Goal: Contribute content: Contribute content

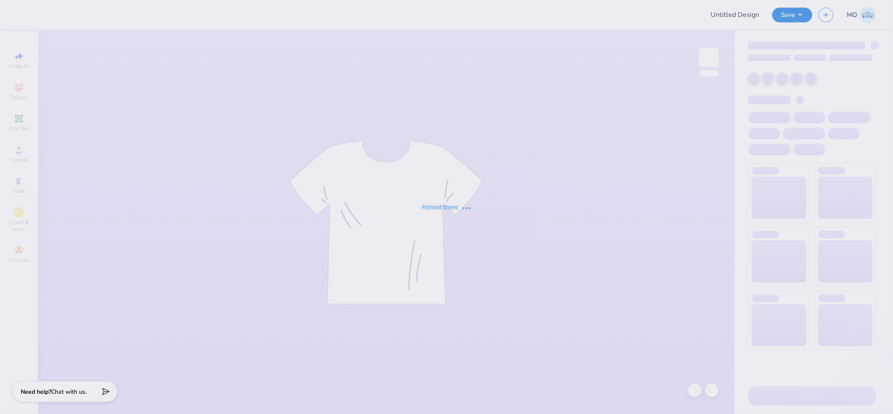
type input "bruinette sample"
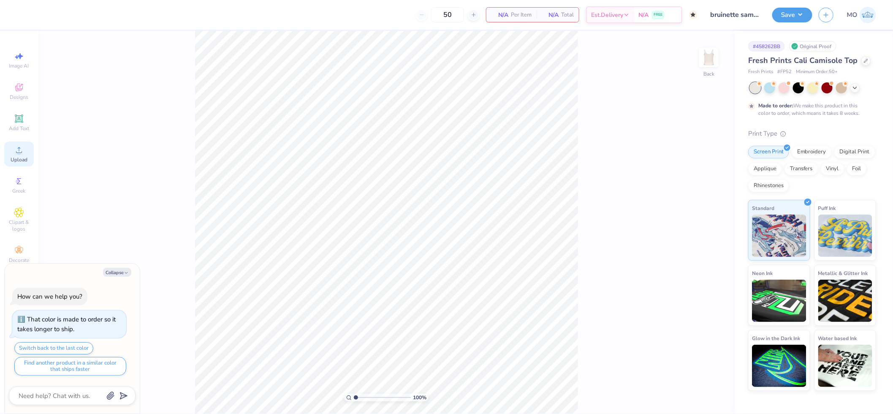
click at [30, 157] on div "Upload" at bounding box center [19, 153] width 30 height 25
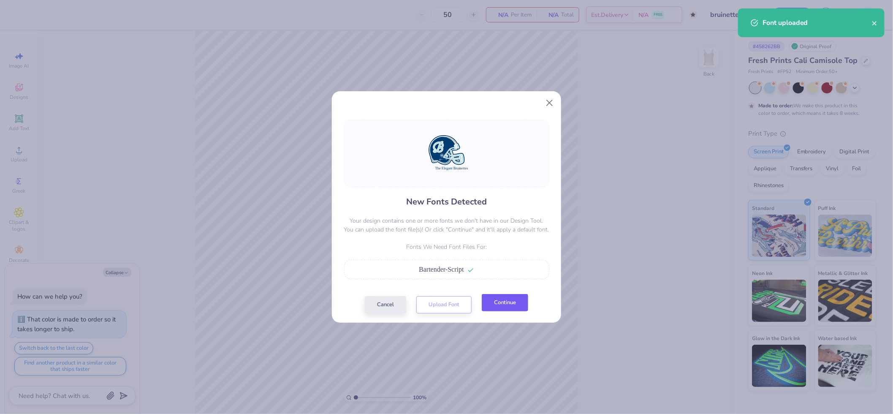
click at [499, 303] on button "Continue" at bounding box center [505, 302] width 46 height 17
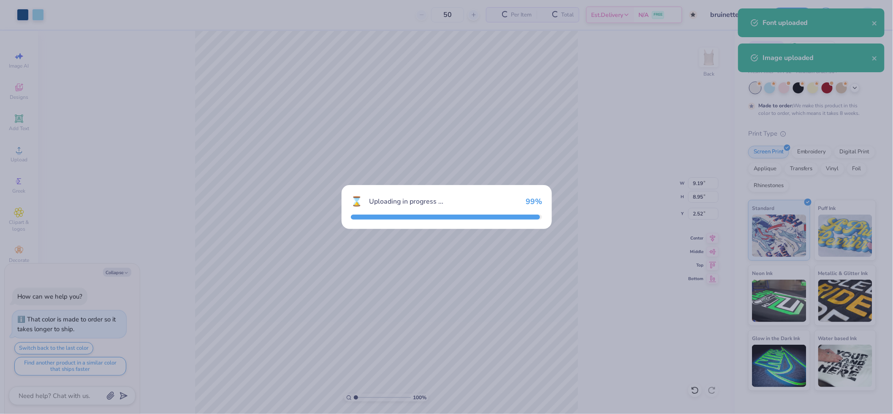
type textarea "x"
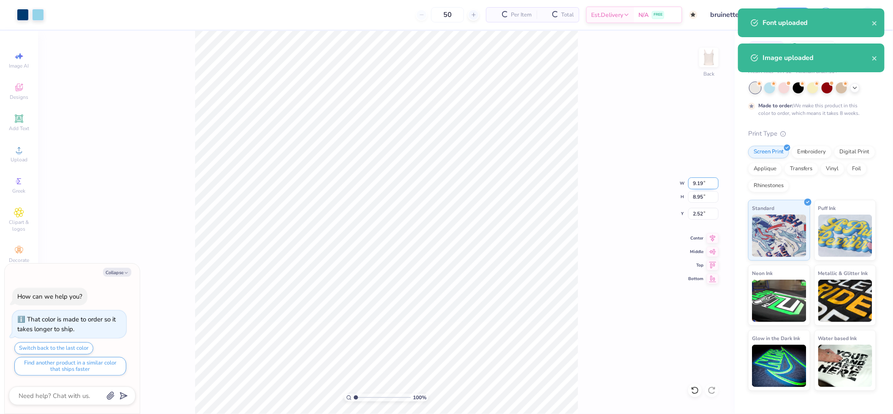
click at [701, 179] on input "9.19" at bounding box center [703, 183] width 30 height 12
type input "5"
type textarea "x"
type input "5.00"
type input "4.87"
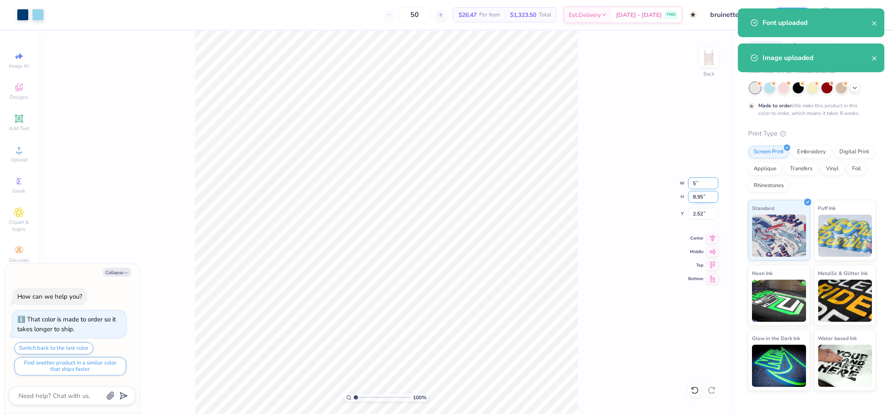
type input "4.56"
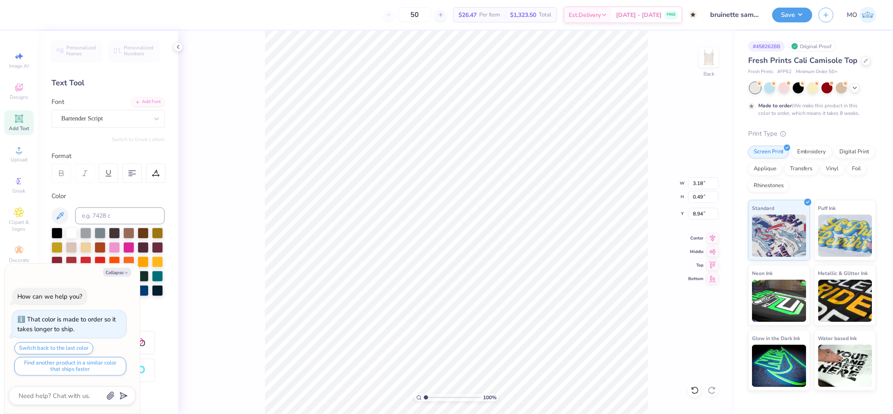
type textarea "x"
type input "3.69"
type input "0.57"
click at [714, 234] on icon at bounding box center [713, 237] width 12 height 10
type textarea "x"
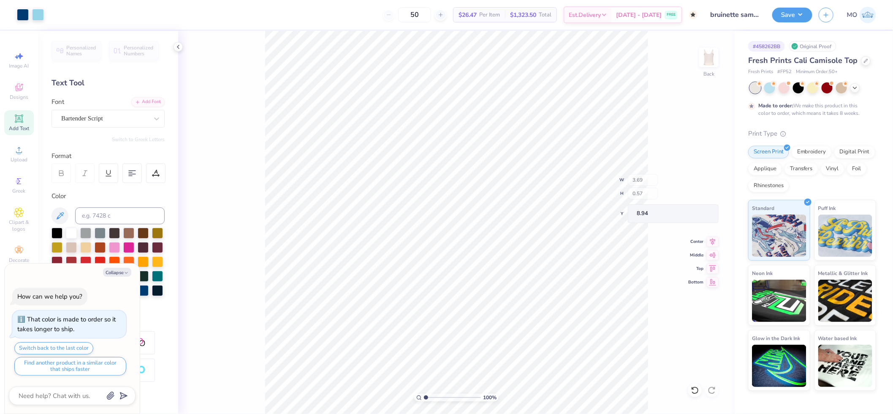
type input "5.00"
type input "4.14"
type input "4.56"
click at [714, 235] on icon at bounding box center [713, 237] width 12 height 10
type textarea "x"
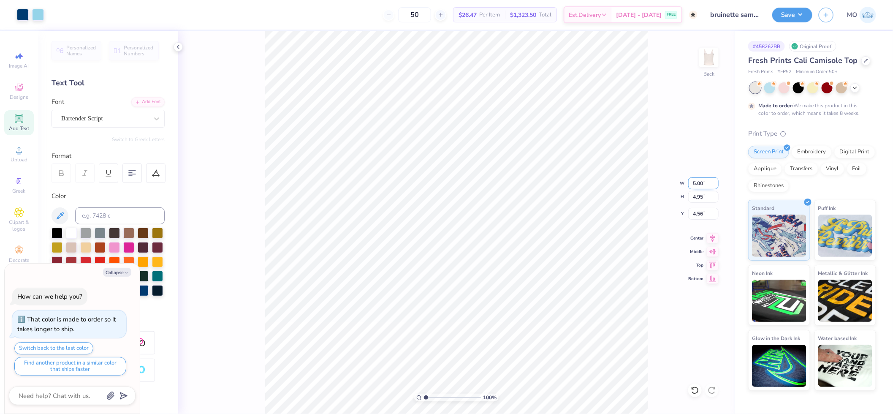
click at [695, 181] on input "5.00" at bounding box center [703, 183] width 30 height 12
type input "4"
type textarea "x"
type input "4.00"
type input "3.96"
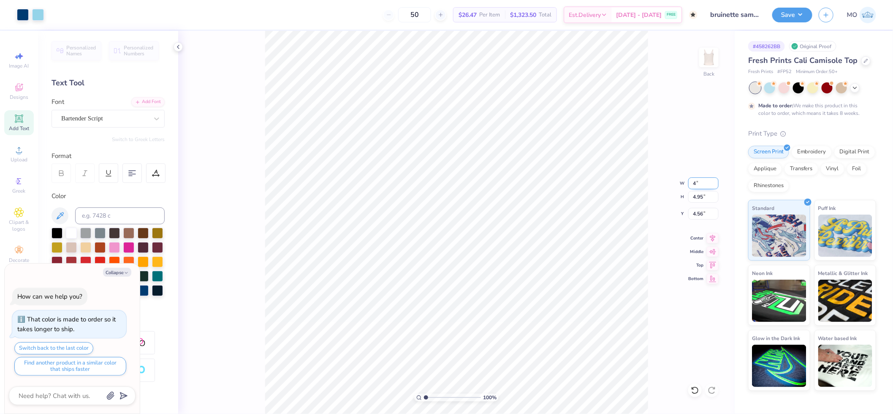
type input "5.06"
type textarea "x"
type input "3.47"
type input "0.54"
click at [712, 238] on icon at bounding box center [713, 237] width 12 height 10
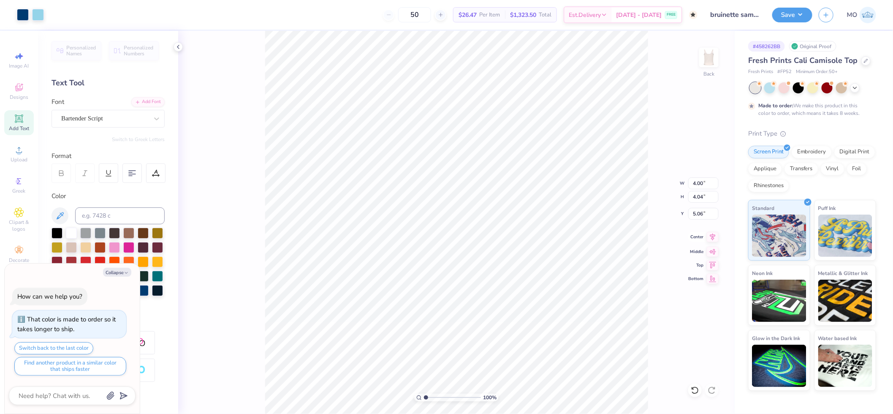
click at [711, 236] on icon at bounding box center [713, 237] width 12 height 10
type textarea "x"
click at [699, 212] on input "5.06" at bounding box center [703, 214] width 30 height 12
type input "1"
type textarea "x"
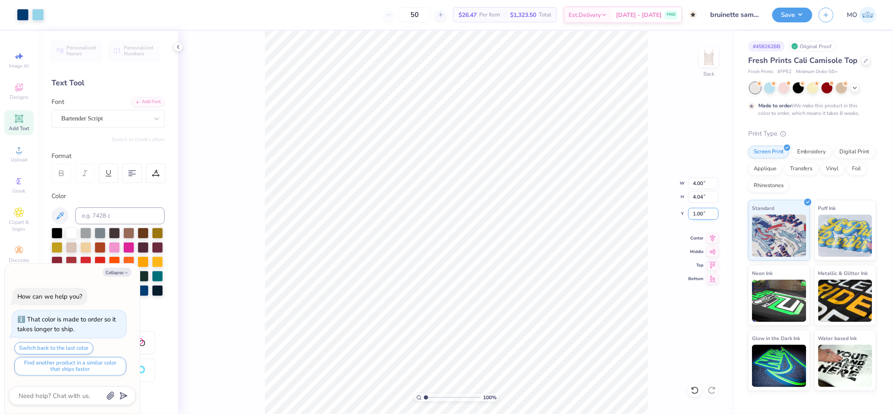
click at [706, 217] on input "1.00" at bounding box center [703, 214] width 30 height 12
type input "2"
type textarea "x"
type input "2.00"
type textarea "x"
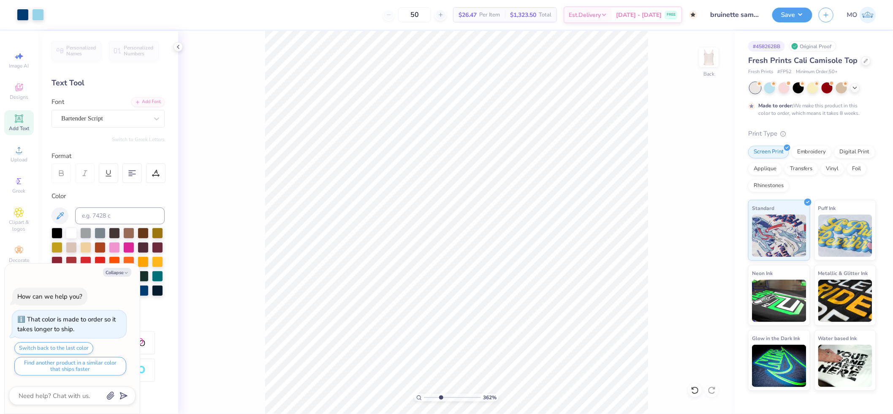
drag, startPoint x: 424, startPoint y: 398, endPoint x: 441, endPoint y: 395, distance: 17.2
type input "3.62"
click at [441, 395] on input "range" at bounding box center [452, 398] width 57 height 8
type textarea "x"
type input "6.15"
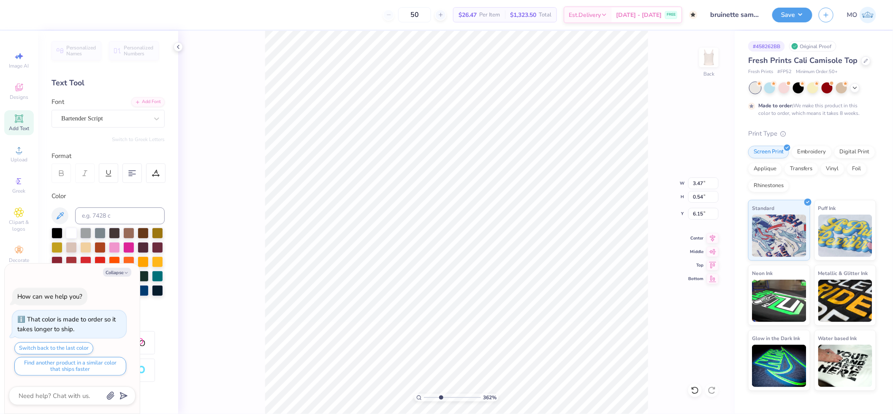
scroll to position [8, 1]
type textarea "x"
type textarea "."
type textarea "x"
click at [700, 197] on input "0.04" at bounding box center [703, 197] width 30 height 12
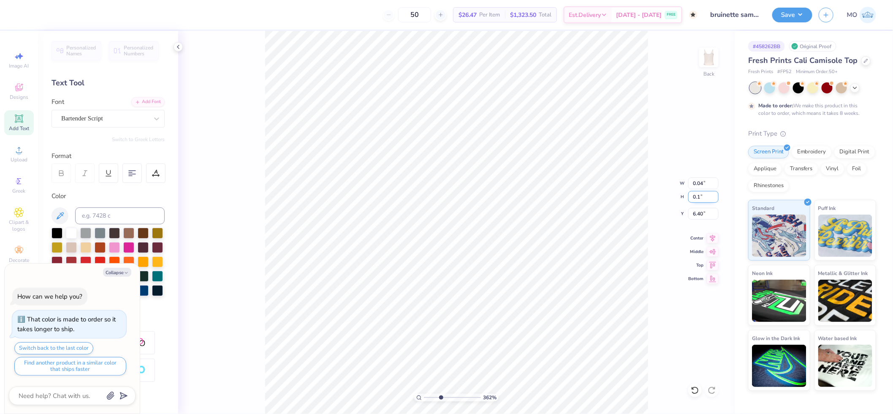
type input "0.1"
type textarea "x"
type input "0.10"
type input "6.37"
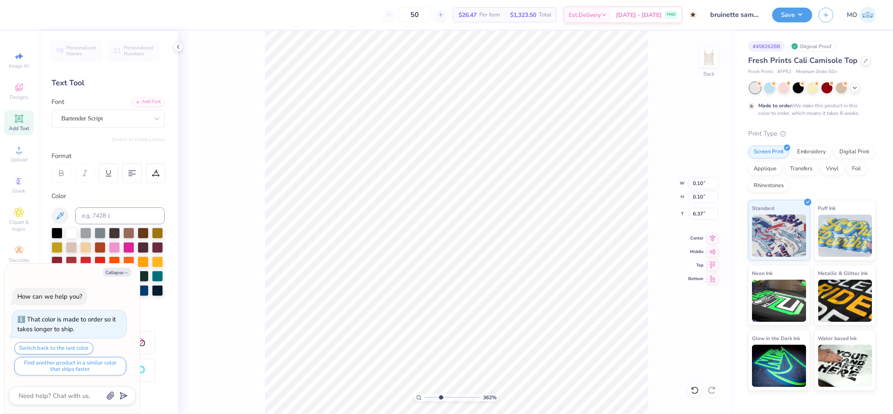
type textarea "x"
type input "5.77"
type textarea "x"
drag, startPoint x: 441, startPoint y: 396, endPoint x: 344, endPoint y: 387, distance: 97.5
type input "1"
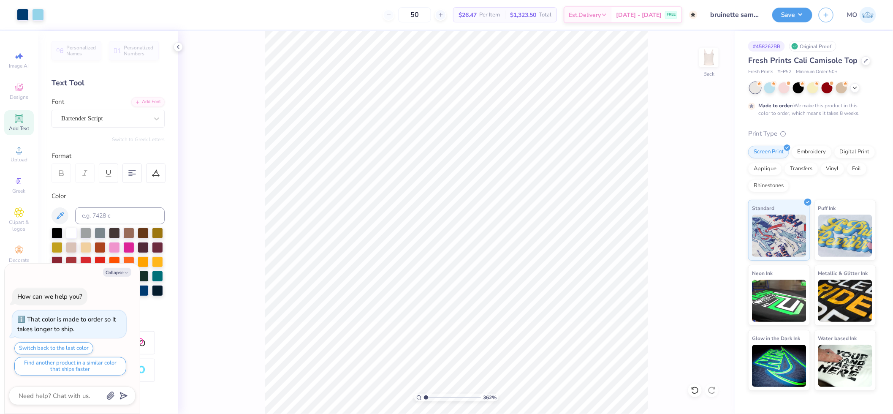
click at [424, 394] on input "range" at bounding box center [452, 398] width 57 height 8
click at [715, 237] on icon at bounding box center [713, 237] width 12 height 10
click at [713, 237] on icon at bounding box center [712, 236] width 5 height 7
click at [788, 18] on button "Save" at bounding box center [792, 13] width 40 height 15
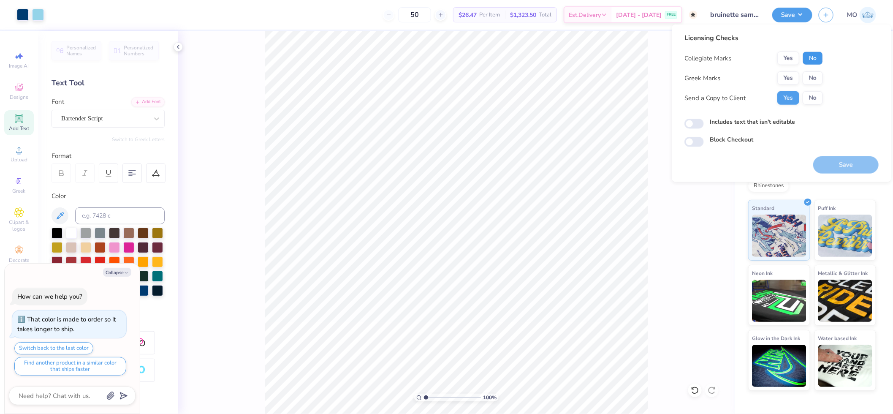
click at [811, 58] on button "No" at bounding box center [813, 59] width 20 height 14
click at [809, 75] on button "No" at bounding box center [813, 78] width 20 height 14
type textarea "x"
click at [693, 120] on input "Includes text that isn't editable" at bounding box center [693, 124] width 19 height 10
checkbox input "true"
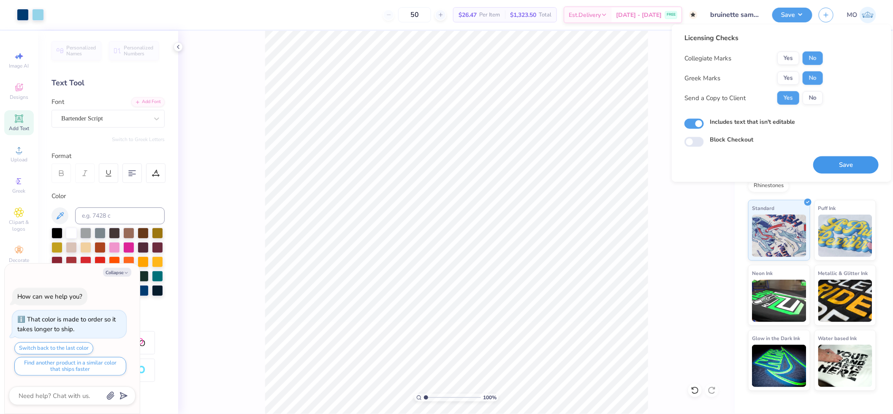
click at [822, 170] on button "Save" at bounding box center [845, 164] width 65 height 17
type textarea "x"
checkbox input "true"
